Goal: Information Seeking & Learning: Check status

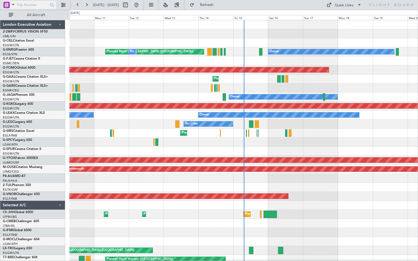
click at [12, 4] on span at bounding box center [13, 4] width 7 height 7
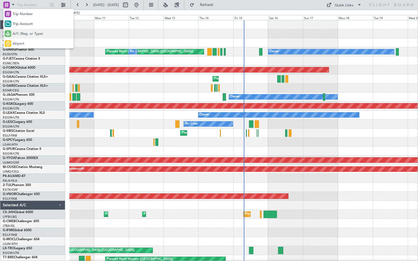
click at [25, 31] on span "A/C (Reg. or Type)" at bounding box center [28, 33] width 30 height 5
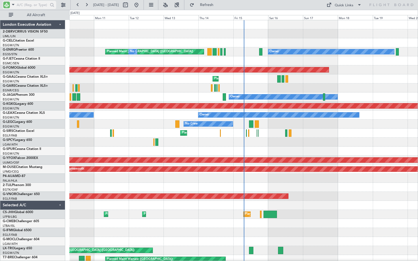
click at [25, 4] on input "text" at bounding box center [32, 5] width 31 height 8
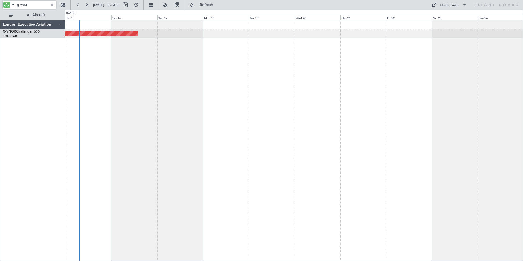
click at [177, 103] on div "Planned Maint London ([GEOGRAPHIC_DATA])" at bounding box center [294, 140] width 458 height 241
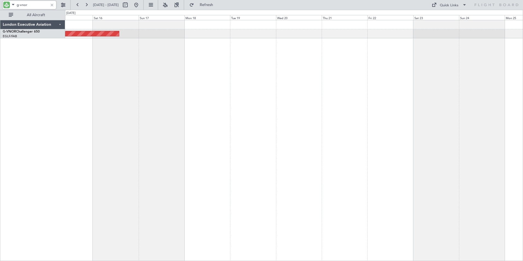
click at [417, 100] on div "Planned Maint London ([GEOGRAPHIC_DATA])" at bounding box center [294, 140] width 458 height 241
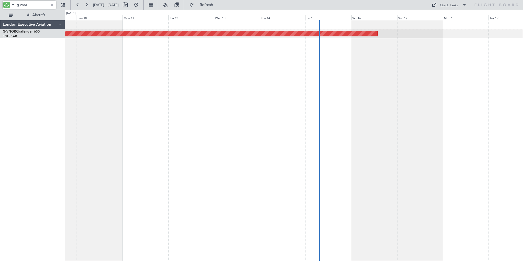
click at [339, 81] on div "Planned Maint London ([GEOGRAPHIC_DATA])" at bounding box center [294, 140] width 458 height 241
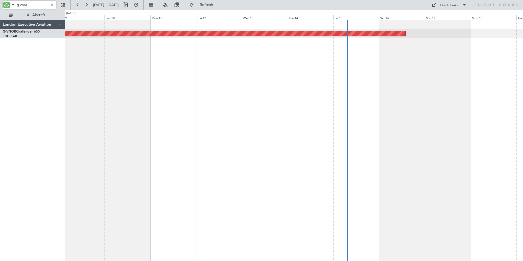
click at [321, 85] on div "Planned Maint London ([GEOGRAPHIC_DATA])" at bounding box center [294, 140] width 458 height 241
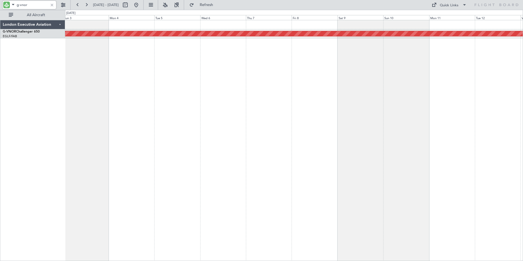
click at [341, 85] on div "Planned Maint London ([GEOGRAPHIC_DATA])" at bounding box center [294, 140] width 458 height 241
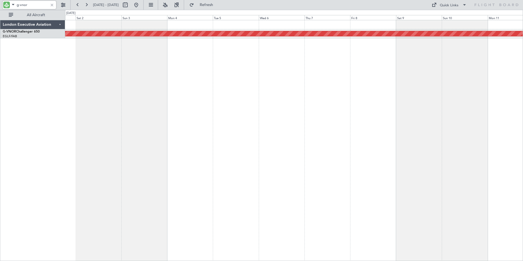
click at [138, 103] on div "Planned Maint London ([GEOGRAPHIC_DATA])" at bounding box center [294, 140] width 458 height 241
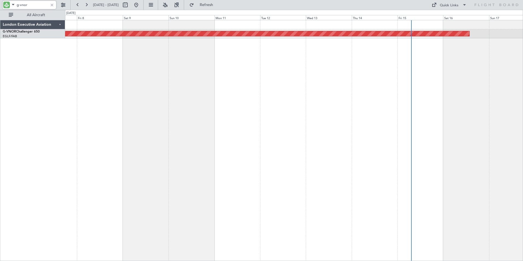
click at [96, 87] on div "Planned Maint London ([GEOGRAPHIC_DATA])" at bounding box center [294, 140] width 458 height 241
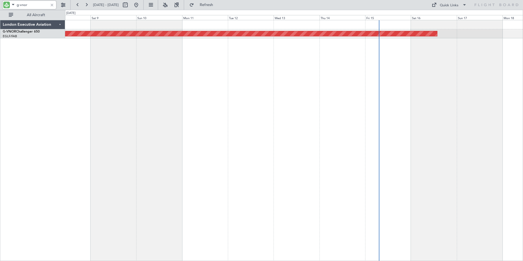
click at [117, 84] on div "Planned Maint London ([GEOGRAPHIC_DATA])" at bounding box center [294, 140] width 458 height 241
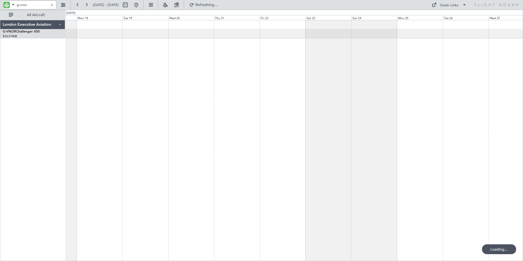
click at [85, 73] on div "Planned Maint London ([GEOGRAPHIC_DATA])" at bounding box center [294, 140] width 458 height 241
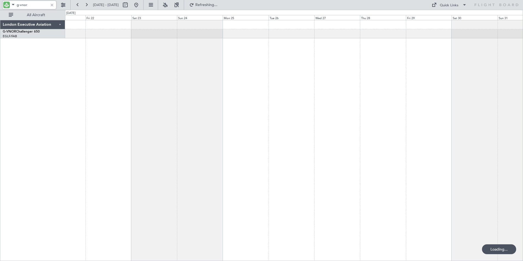
click at [129, 65] on div at bounding box center [294, 140] width 458 height 241
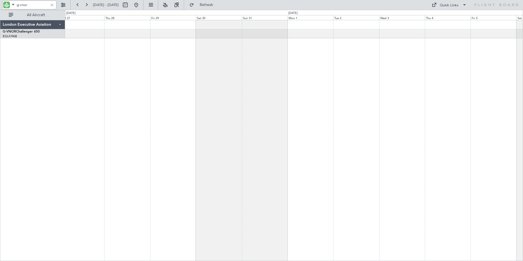
click at [159, 68] on div at bounding box center [294, 140] width 458 height 241
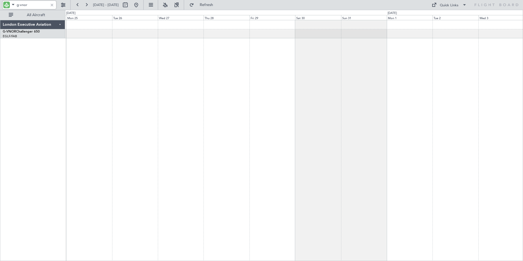
click at [417, 115] on html "g-vnor [DATE] - [DATE] Refresh Quick Links All Aircraft London Executive Aviati…" at bounding box center [261, 130] width 523 height 261
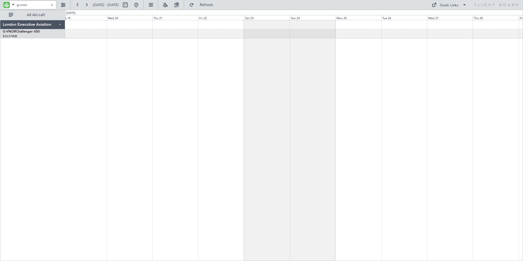
click at [376, 79] on div at bounding box center [294, 140] width 458 height 241
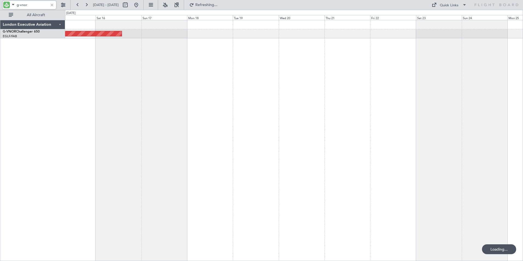
click at [328, 73] on div "Planned Maint London ([GEOGRAPHIC_DATA])" at bounding box center [294, 140] width 458 height 241
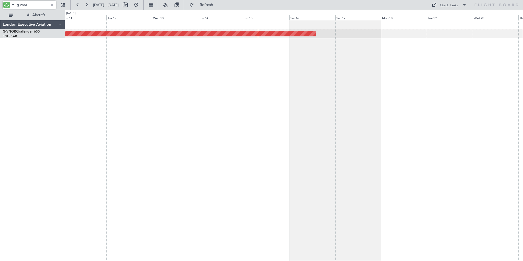
click at [394, 67] on div "Planned Maint London ([GEOGRAPHIC_DATA])" at bounding box center [294, 140] width 458 height 241
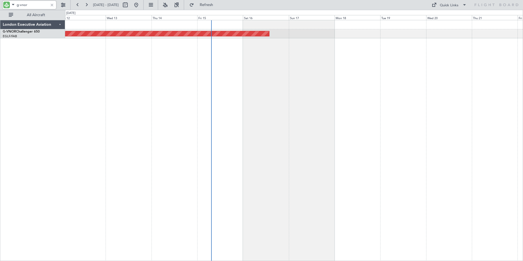
click at [140, 68] on div "Planned Maint London ([GEOGRAPHIC_DATA])" at bounding box center [294, 140] width 458 height 241
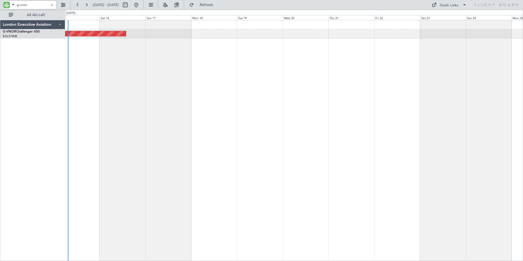
click at [241, 60] on div "Planned Maint London ([GEOGRAPHIC_DATA])" at bounding box center [294, 140] width 458 height 241
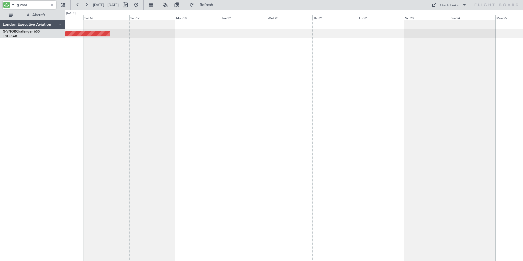
click at [310, 55] on div "Planned Maint London ([GEOGRAPHIC_DATA])" at bounding box center [294, 140] width 458 height 241
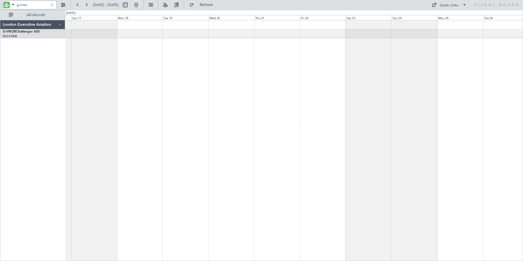
drag, startPoint x: 21, startPoint y: 5, endPoint x: 45, endPoint y: 5, distance: 24.6
click at [45, 5] on input "g-vnor" at bounding box center [32, 5] width 31 height 8
type input "g-enrg"
click at [373, 72] on div "Owner" at bounding box center [294, 140] width 458 height 241
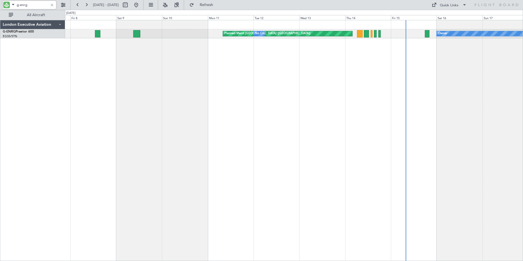
click at [319, 82] on div "Owner Planned Maint [GEOGRAPHIC_DATA] ([GEOGRAPHIC_DATA]) No Crew No Crew" at bounding box center [294, 140] width 458 height 241
click at [285, 78] on div "Owner Planned Maint [GEOGRAPHIC_DATA] ([GEOGRAPHIC_DATA]) No Crew No Crew" at bounding box center [294, 140] width 458 height 241
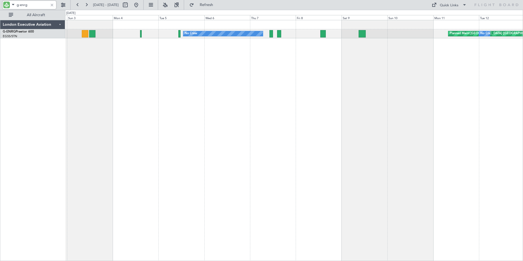
click at [246, 76] on div "Planned Maint [GEOGRAPHIC_DATA] ([GEOGRAPHIC_DATA]) No Crew No Crew" at bounding box center [294, 140] width 458 height 241
